Goal: Task Accomplishment & Management: Use online tool/utility

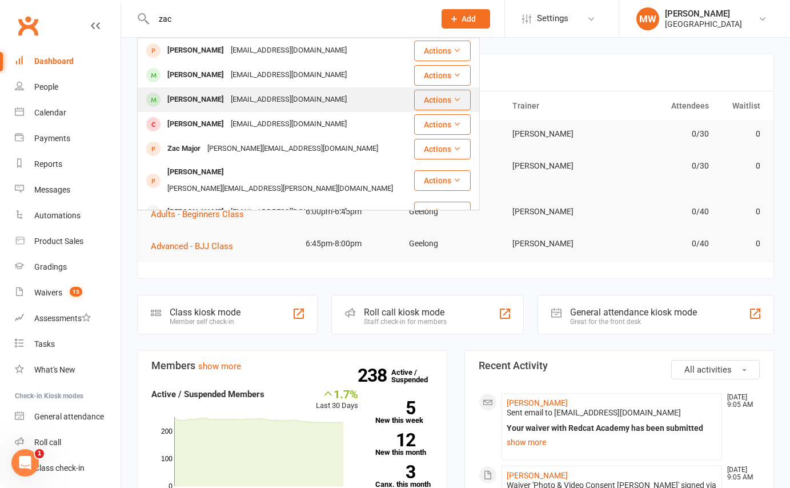
type input "zac"
click at [202, 103] on div "[PERSON_NAME]" at bounding box center [195, 99] width 63 height 17
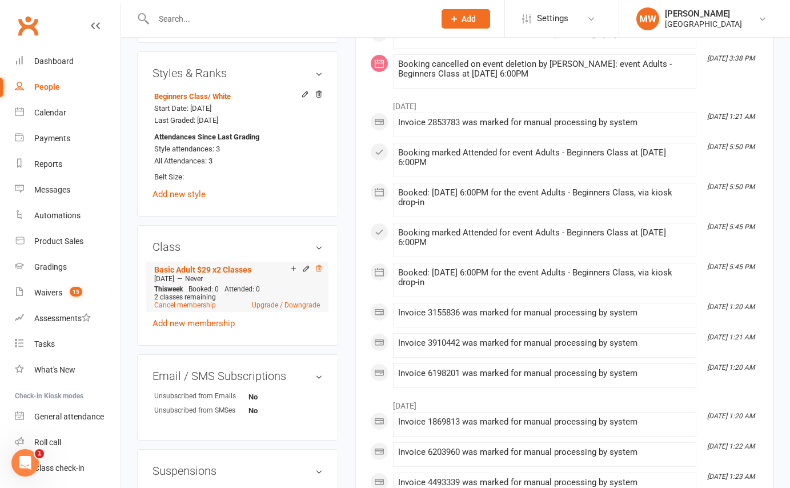
scroll to position [665, 0]
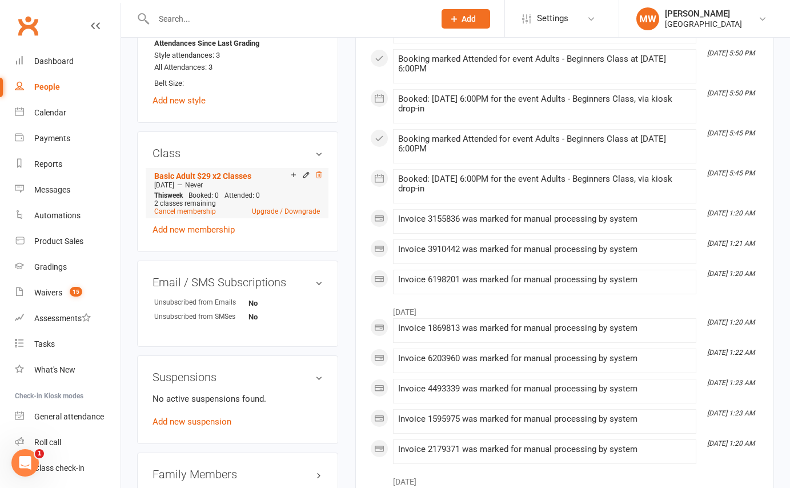
click at [319, 172] on icon at bounding box center [319, 175] width 8 height 8
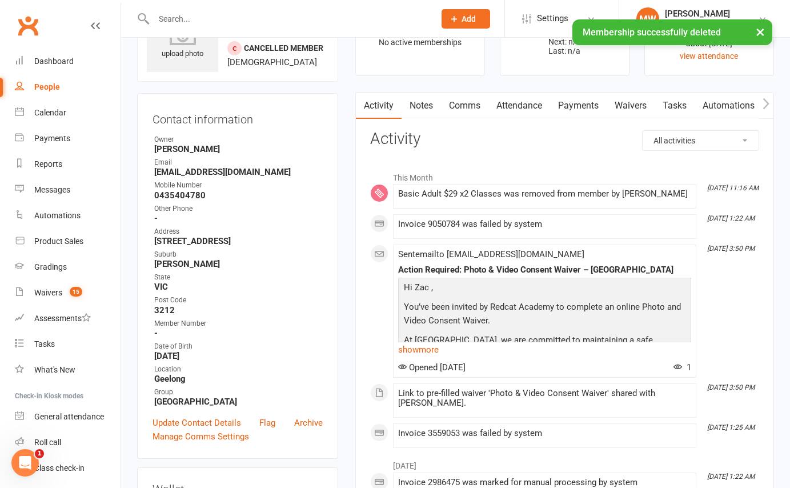
scroll to position [0, 0]
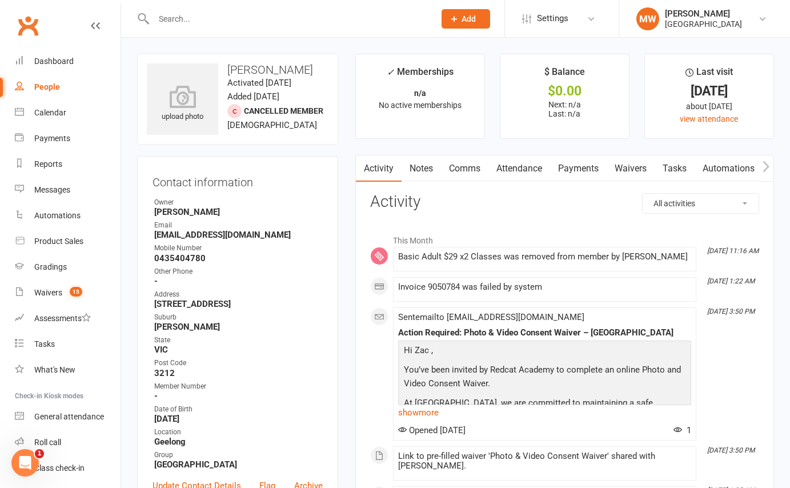
click at [212, 14] on input "text" at bounding box center [288, 19] width 276 height 16
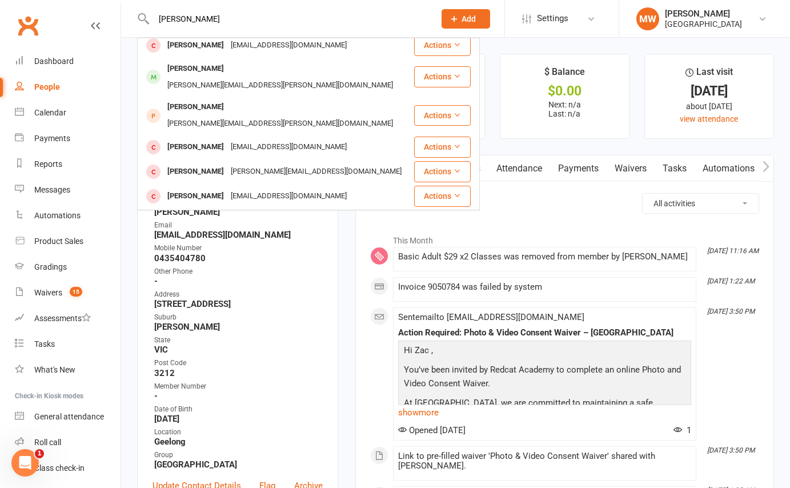
scroll to position [320, 0]
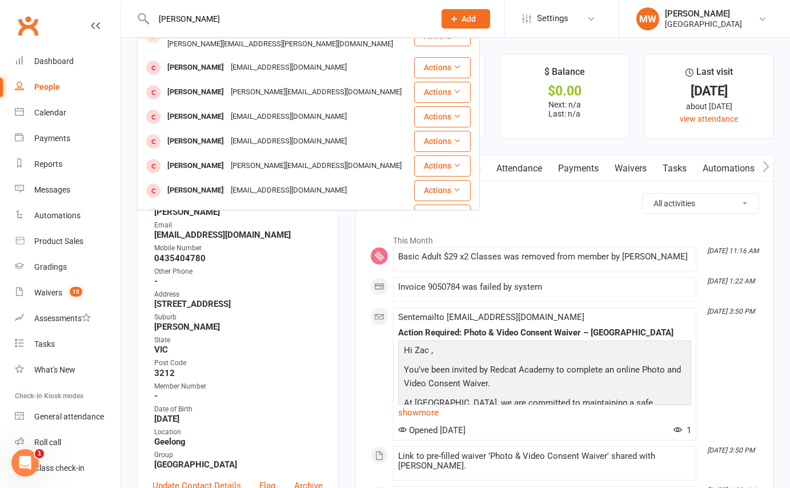
click at [181, 18] on input "[PERSON_NAME]" at bounding box center [288, 19] width 276 height 16
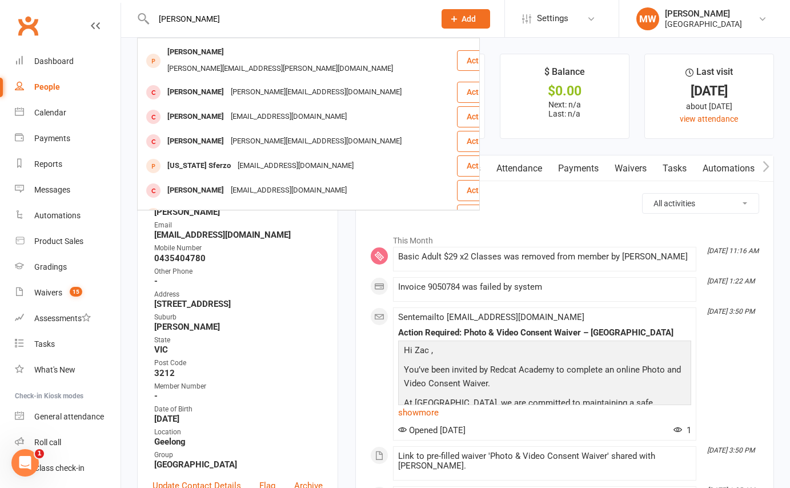
click at [256, 19] on input "[PERSON_NAME]" at bounding box center [288, 19] width 276 height 16
type input "[PERSON_NAME]"
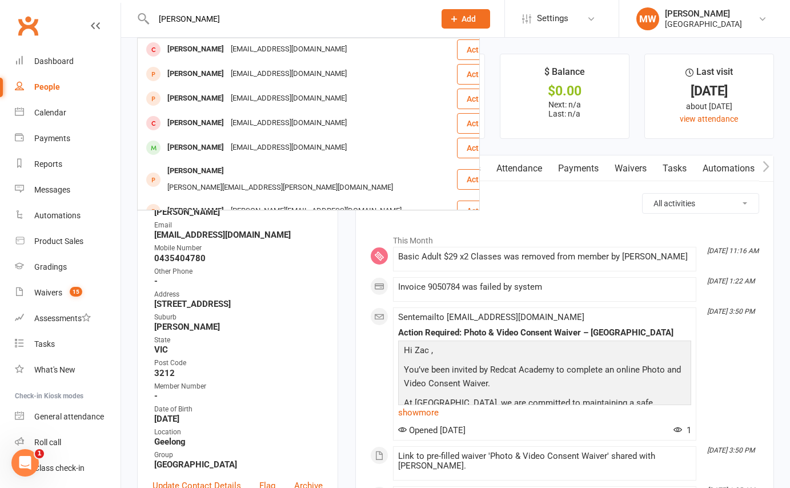
scroll to position [0, 0]
drag, startPoint x: 236, startPoint y: 21, endPoint x: 134, endPoint y: 19, distance: 102.8
click at [134, 19] on react-component "[PERSON_NAME] [PERSON_NAME] [EMAIL_ADDRESS][DOMAIN_NAME] Actions Will Arden [EM…" at bounding box center [213, 18] width 427 height 37
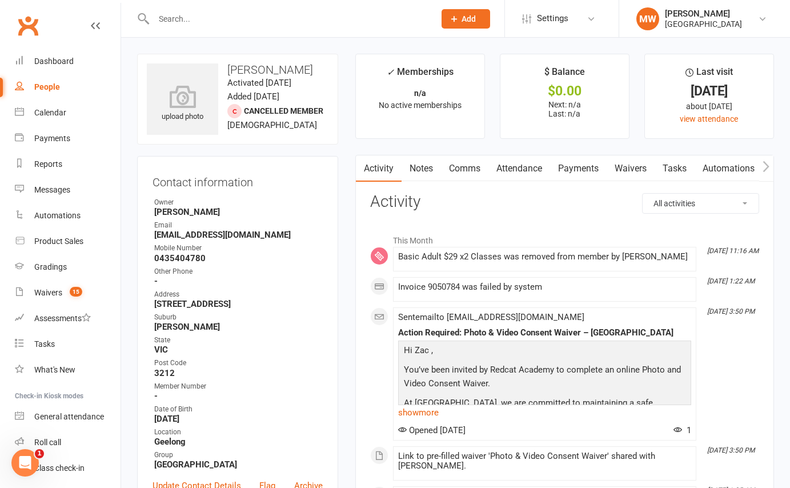
click at [180, 17] on input "text" at bounding box center [288, 19] width 276 height 16
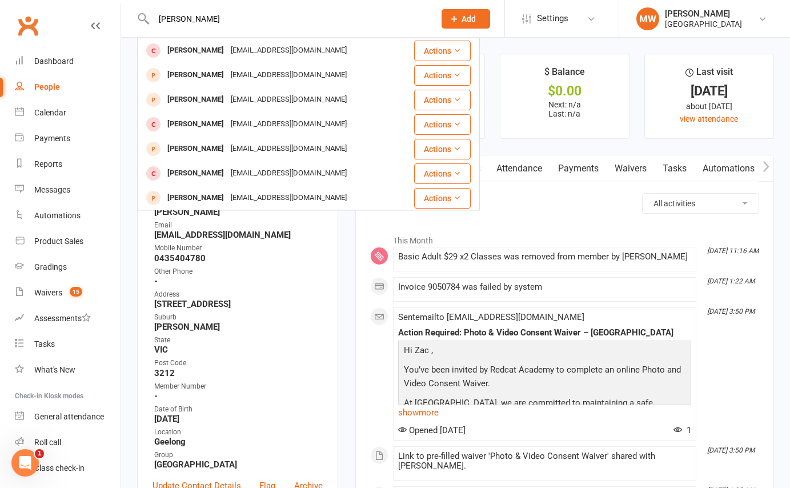
type input "[PERSON_NAME]"
click at [216, 56] on div "[PERSON_NAME]" at bounding box center [195, 50] width 63 height 17
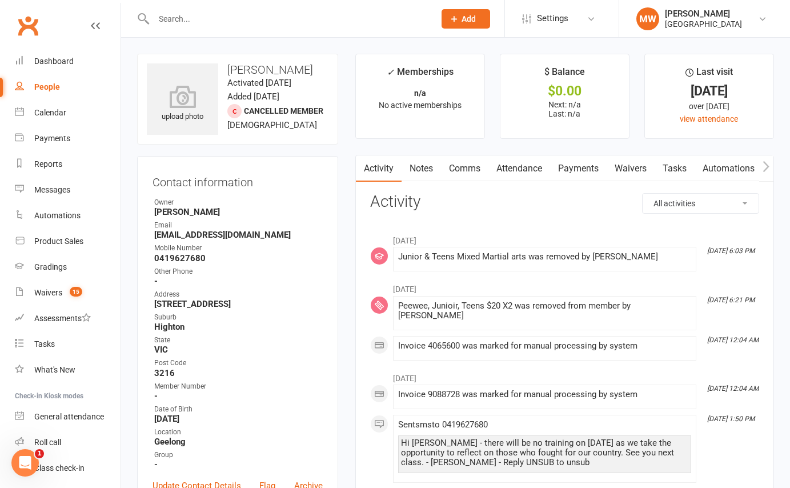
click at [191, 21] on input "text" at bounding box center [288, 19] width 276 height 16
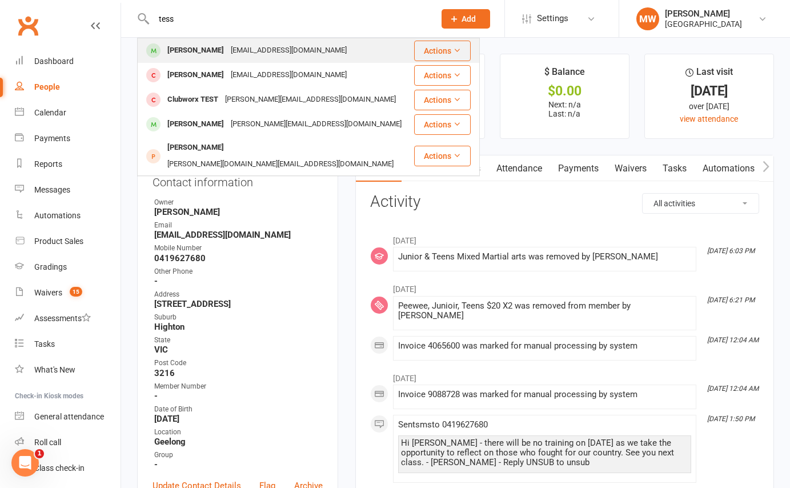
type input "tess"
click at [227, 49] on div "[EMAIL_ADDRESS][DOMAIN_NAME]" at bounding box center [288, 50] width 123 height 17
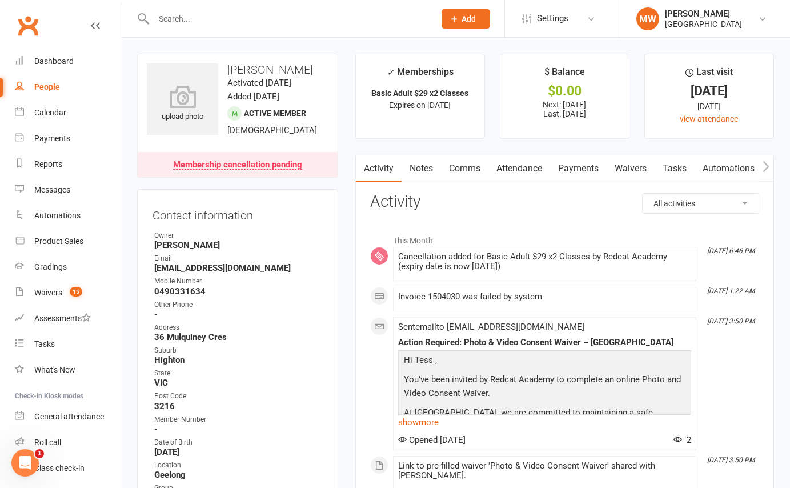
click at [179, 25] on input "text" at bounding box center [288, 19] width 276 height 16
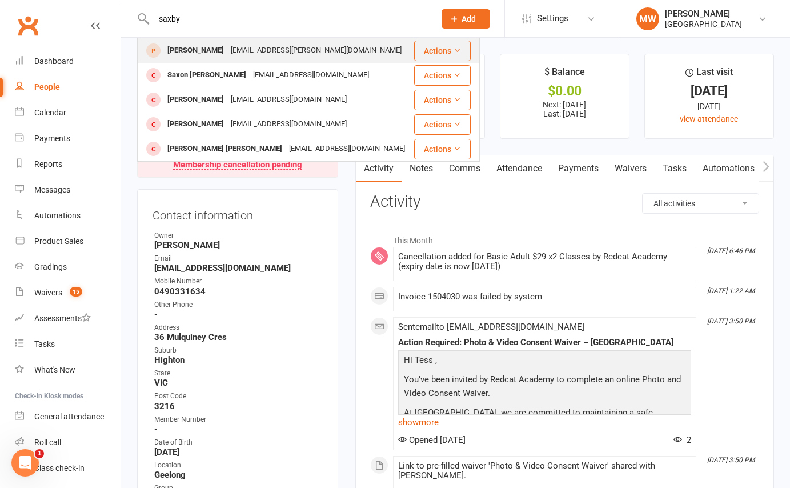
type input "saxby"
click at [198, 51] on div "[PERSON_NAME]" at bounding box center [195, 50] width 63 height 17
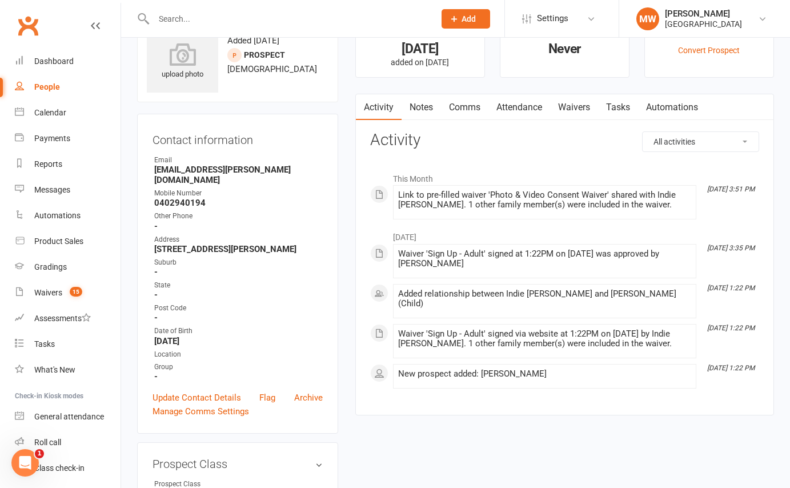
scroll to position [14, 0]
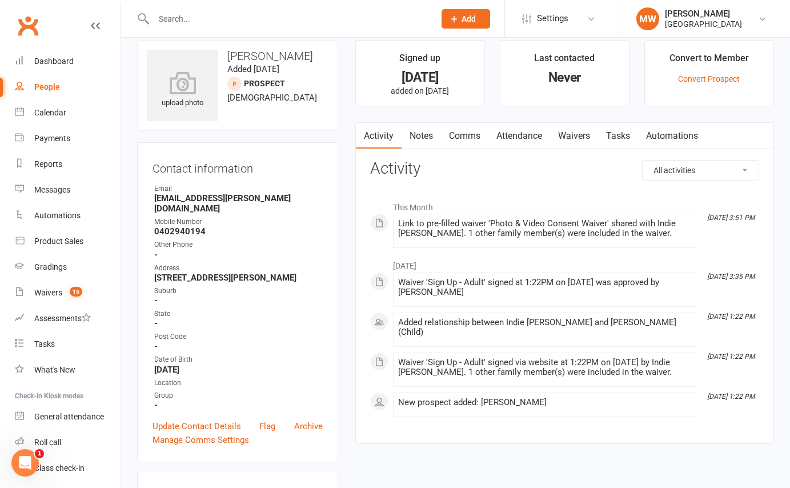
click at [578, 136] on link "Waivers" at bounding box center [574, 136] width 48 height 26
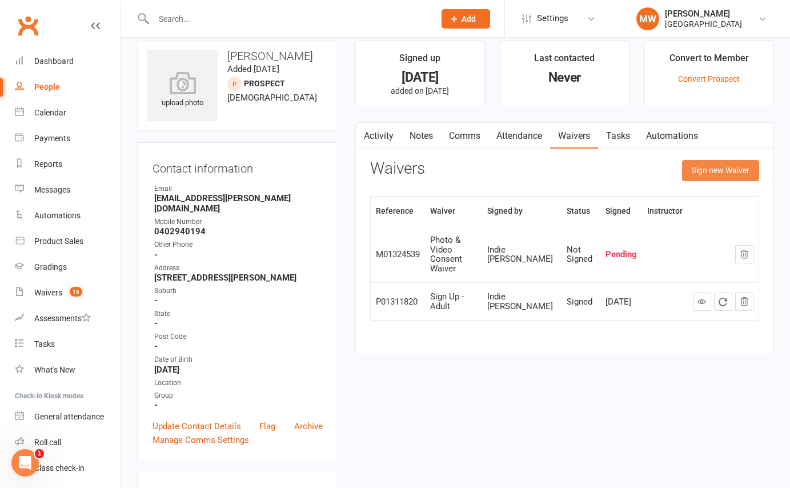
click at [714, 172] on button "Sign new Waiver" at bounding box center [720, 170] width 77 height 21
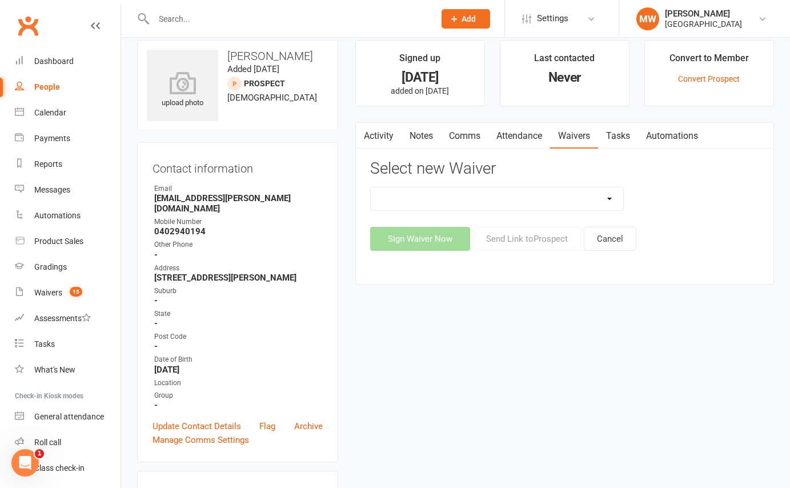
click at [468, 194] on select "Photo & Video Consent Waiver Redcat Membership Form - Adult (All-Access) Redcat…" at bounding box center [497, 198] width 252 height 23
select select "14149"
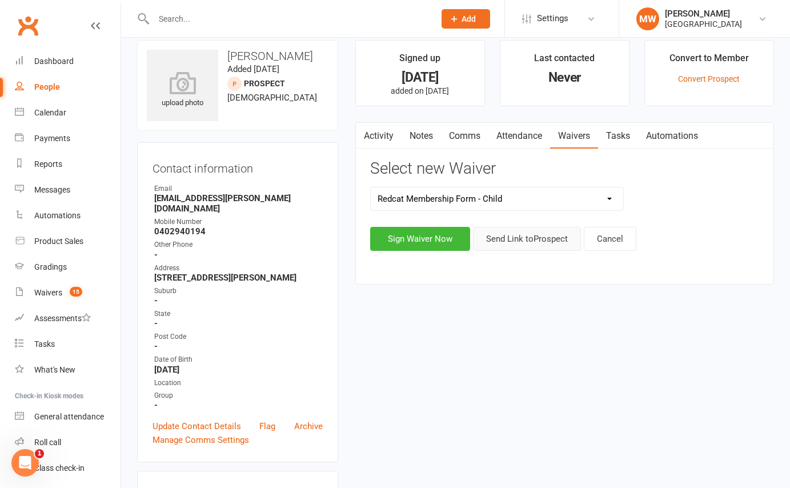
click at [531, 235] on button "Send Link to [GEOGRAPHIC_DATA]" at bounding box center [527, 239] width 108 height 24
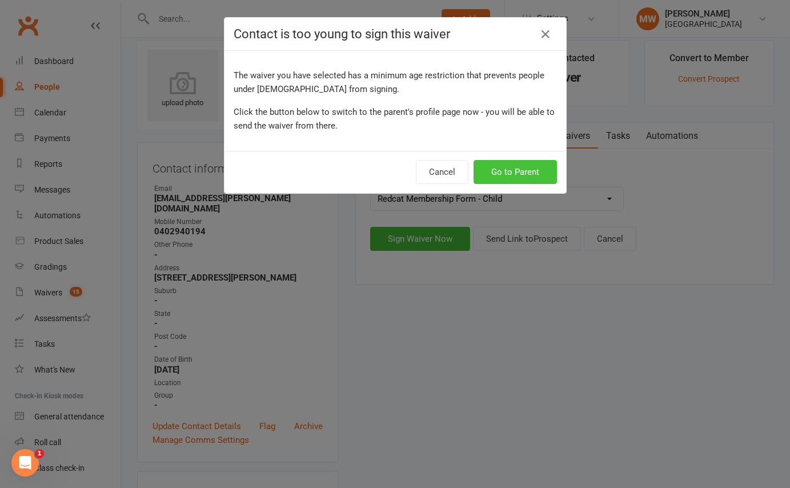
click at [518, 174] on button "Go to Parent" at bounding box center [514, 172] width 83 height 24
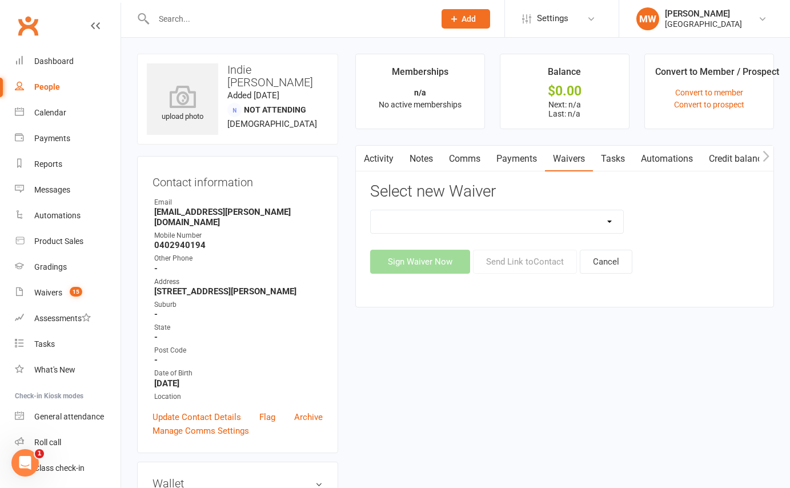
click at [597, 222] on select "Photo & Video Consent Waiver Redcat Membership Form - Adult (All-Access) Redcat…" at bounding box center [497, 221] width 252 height 23
select select "14149"
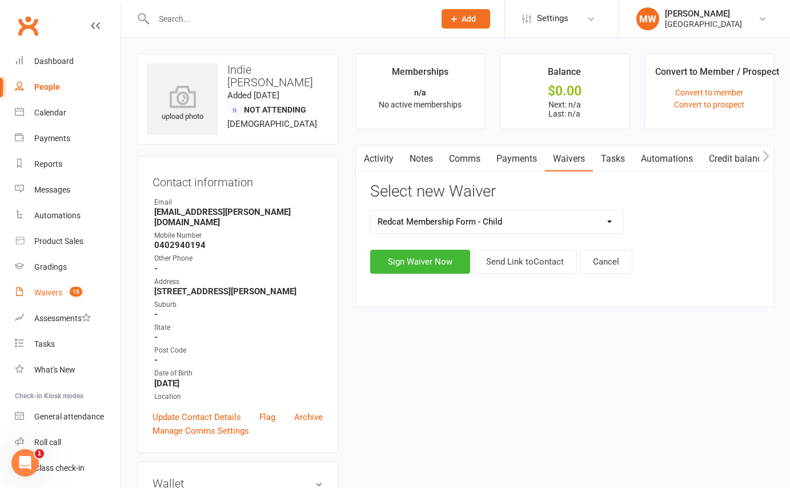
click at [60, 295] on div "Waivers" at bounding box center [48, 292] width 28 height 9
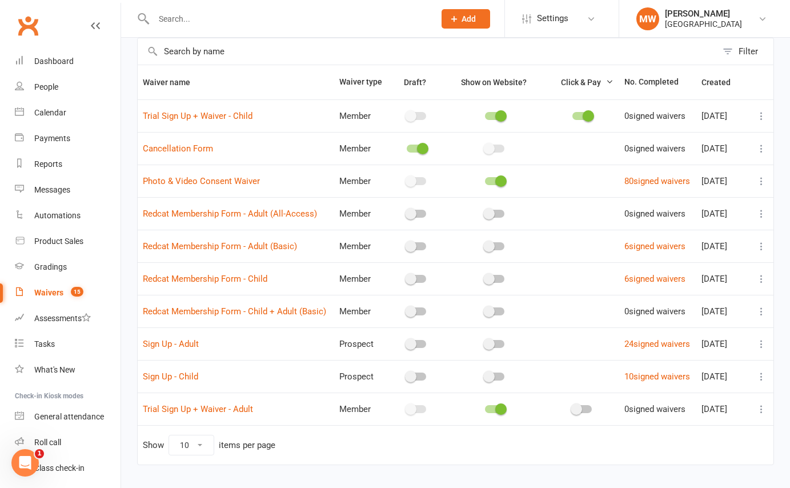
scroll to position [82, 0]
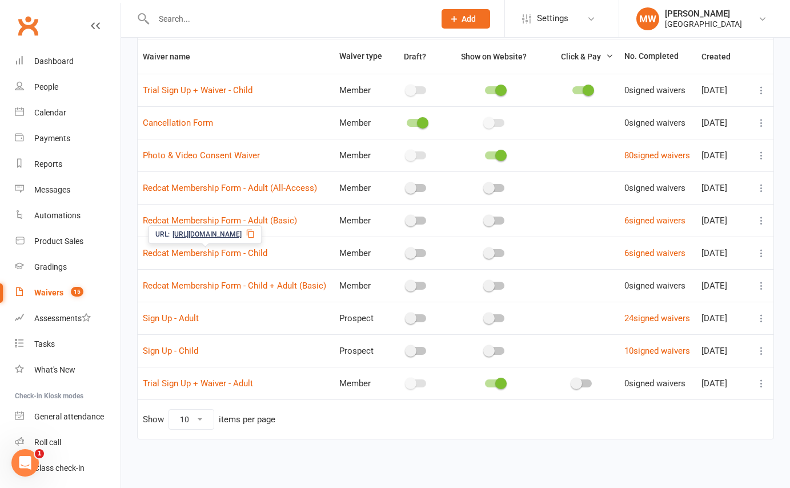
click at [242, 235] on span "[URL][DOMAIN_NAME]" at bounding box center [206, 234] width 69 height 11
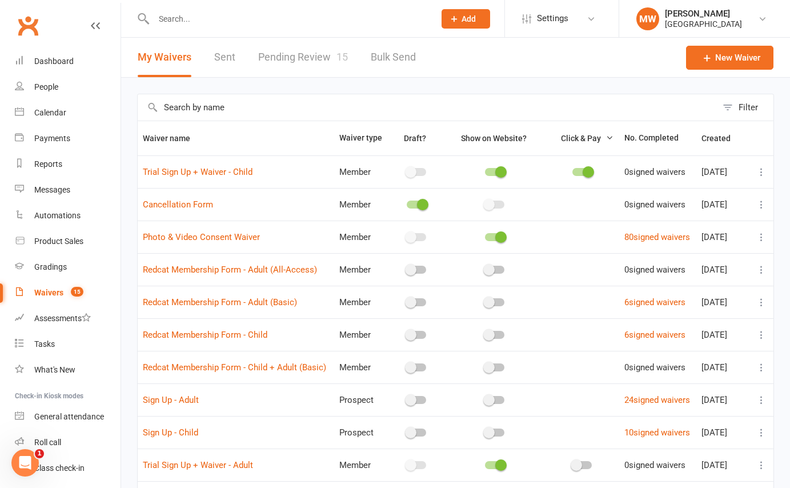
click at [314, 21] on input "text" at bounding box center [288, 19] width 276 height 16
